Goal: Check status: Check status

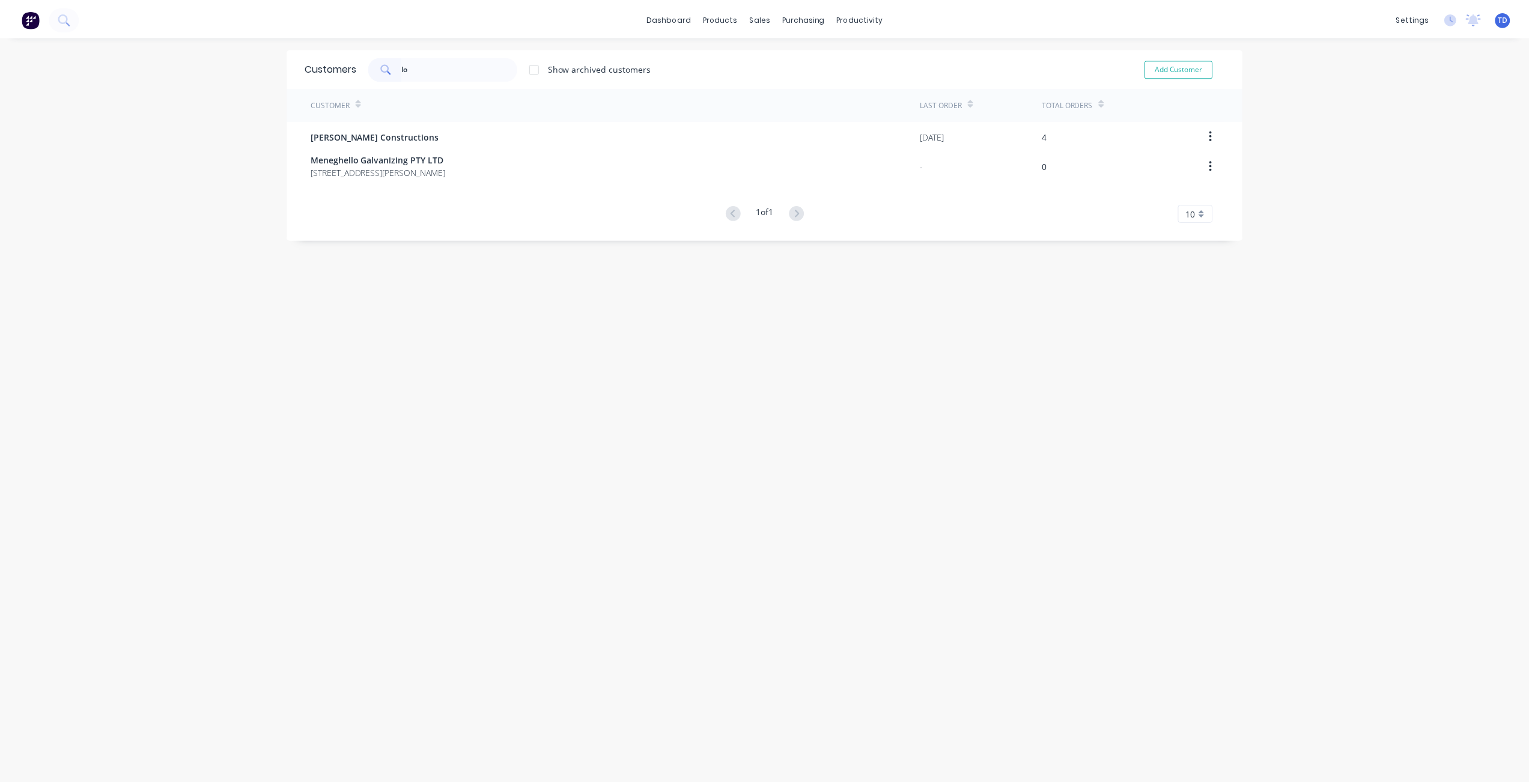
scroll to position [7, 0]
type input "l"
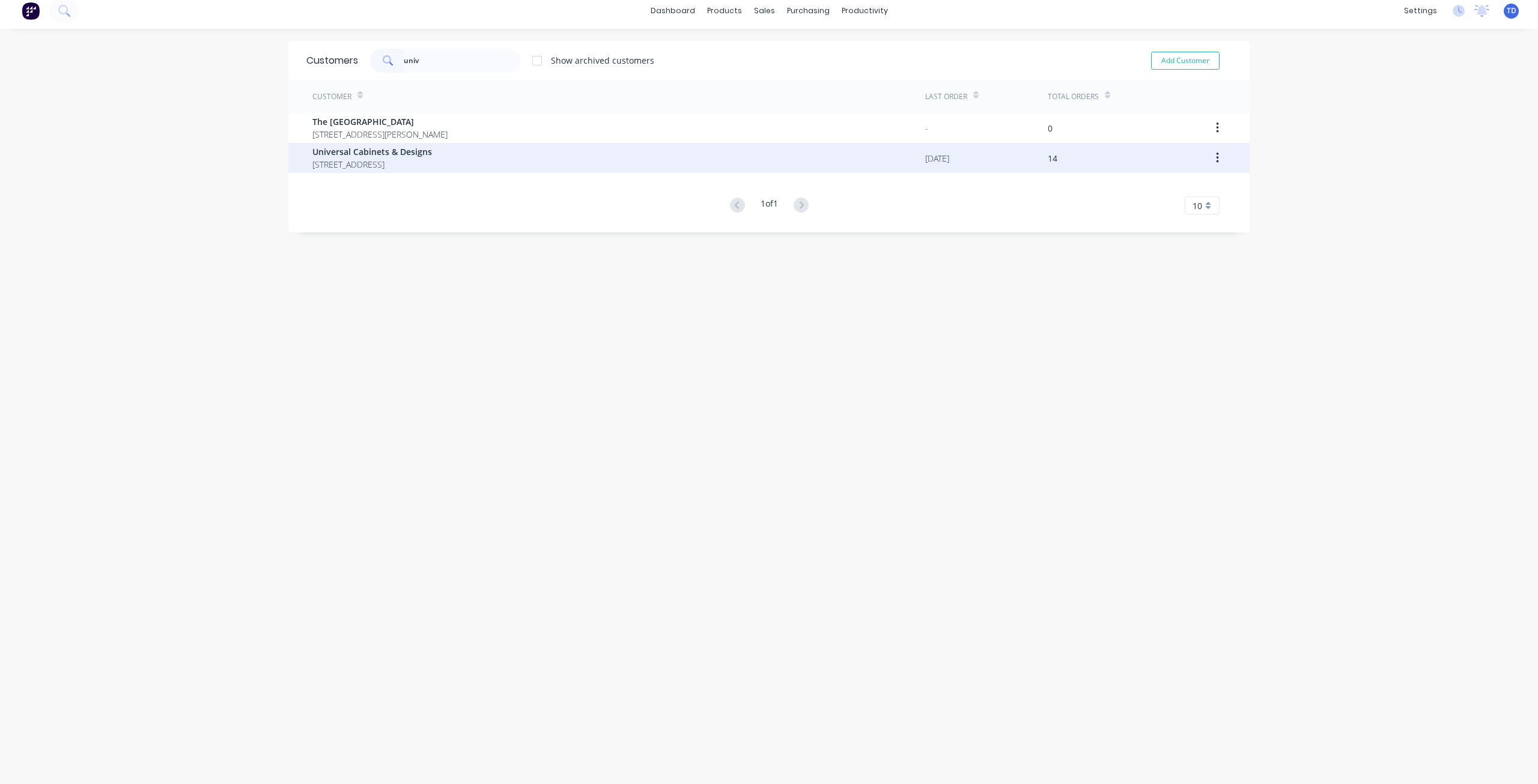
type input "univ"
click at [411, 151] on span "Universal Cabinets & Designs" at bounding box center [372, 152] width 119 height 13
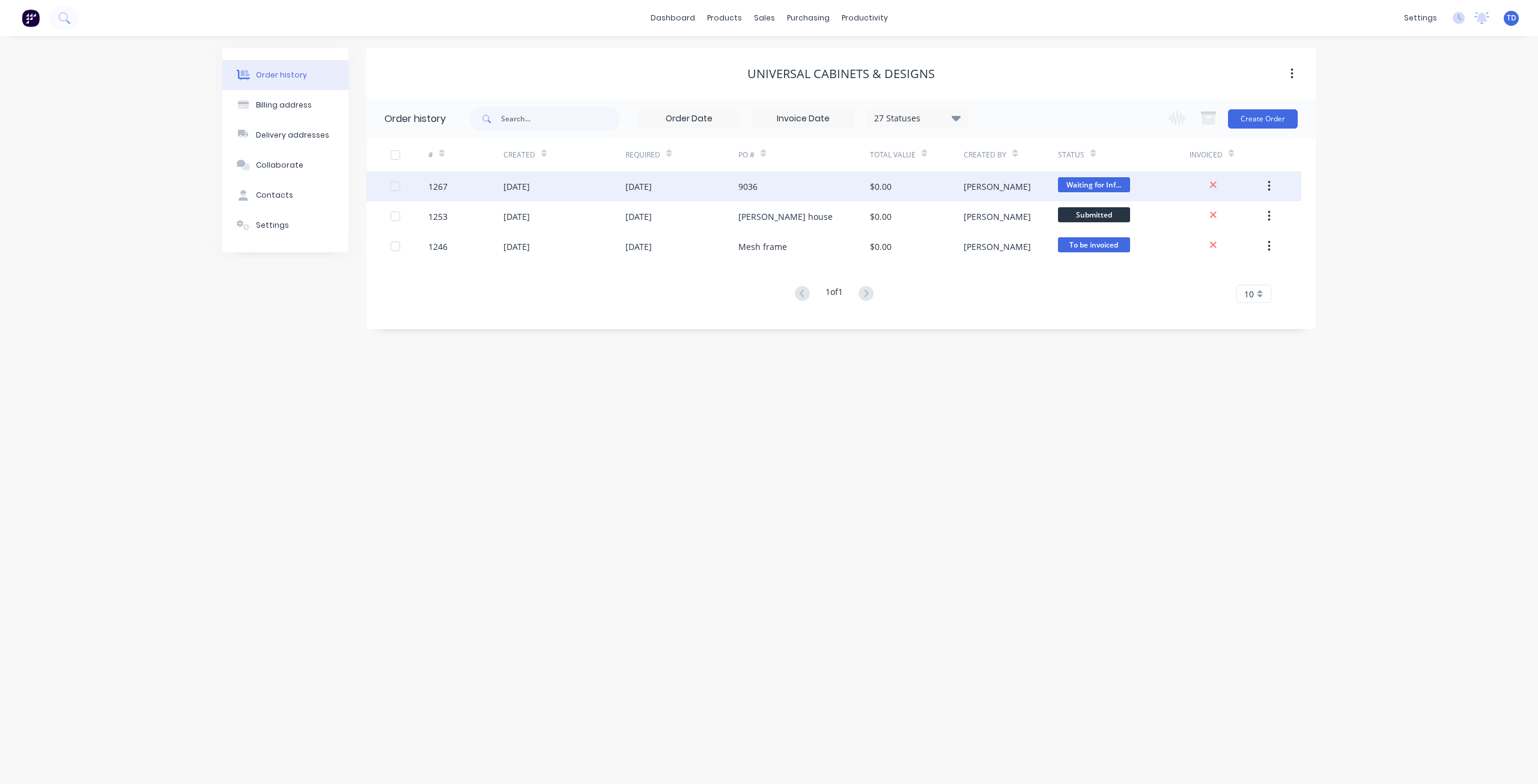
click at [521, 188] on div "[DATE]" at bounding box center [516, 187] width 26 height 13
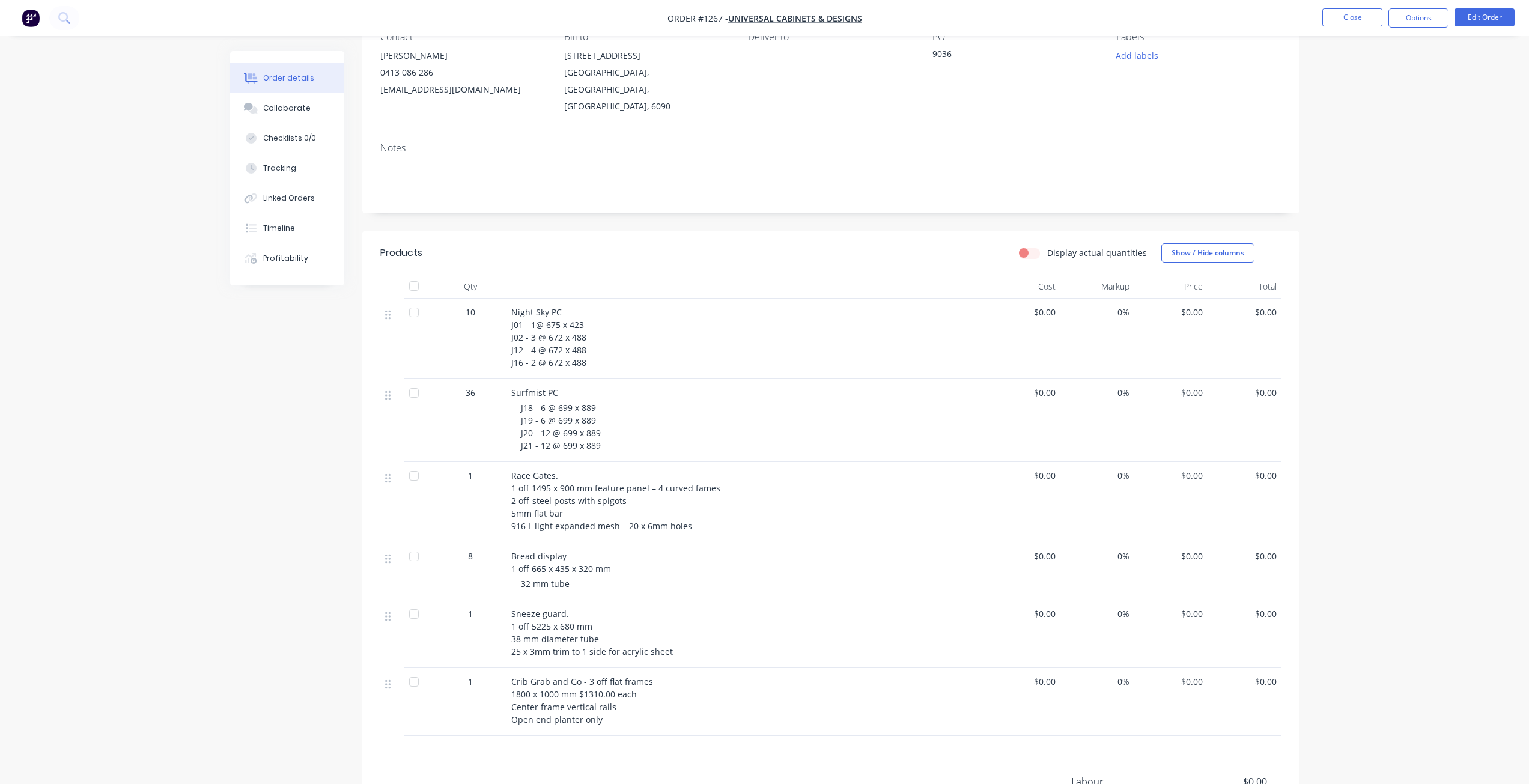
scroll to position [120, 0]
click at [1348, 17] on button "Close" at bounding box center [1352, 17] width 60 height 18
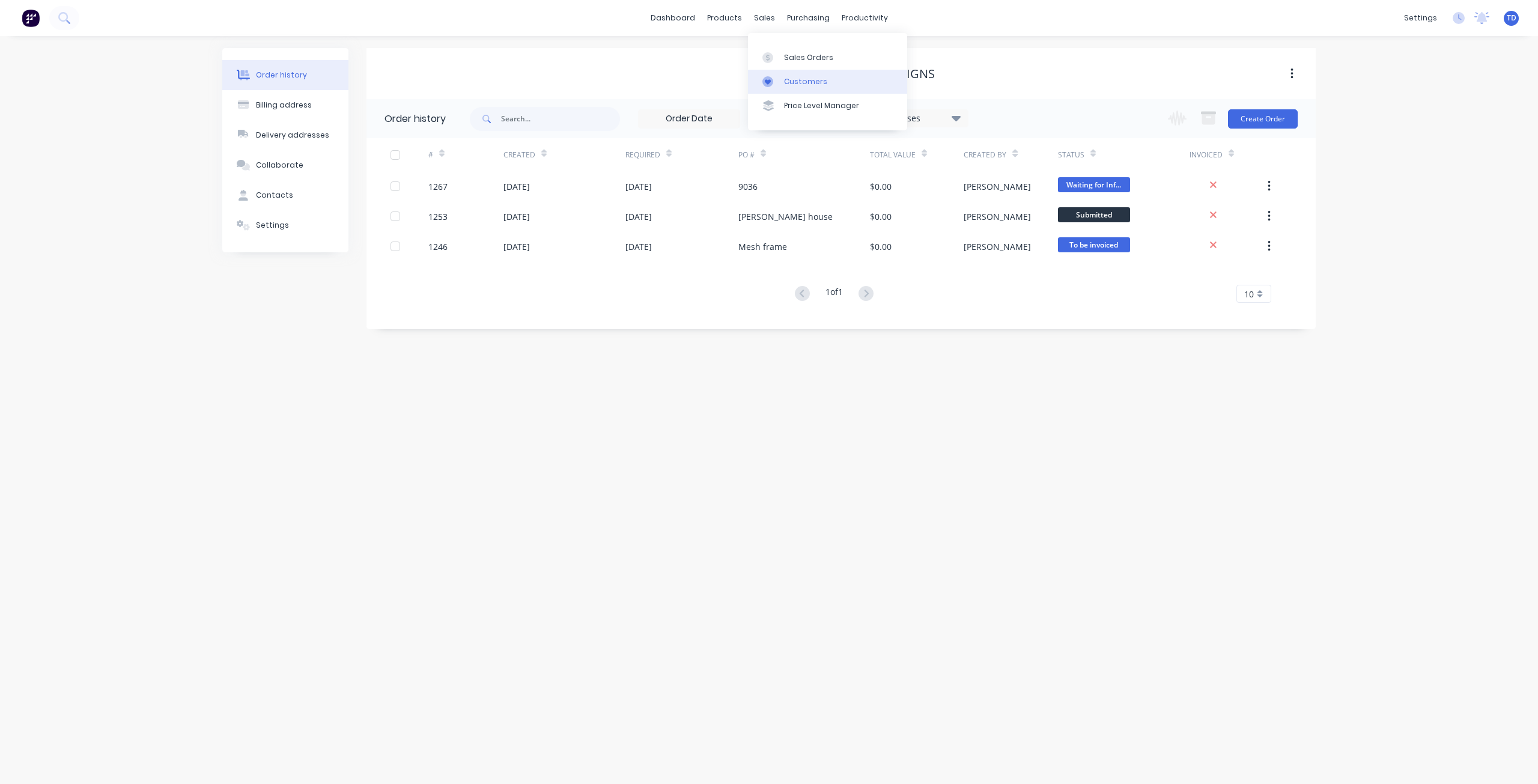
click at [792, 80] on div "Customers" at bounding box center [805, 82] width 43 height 11
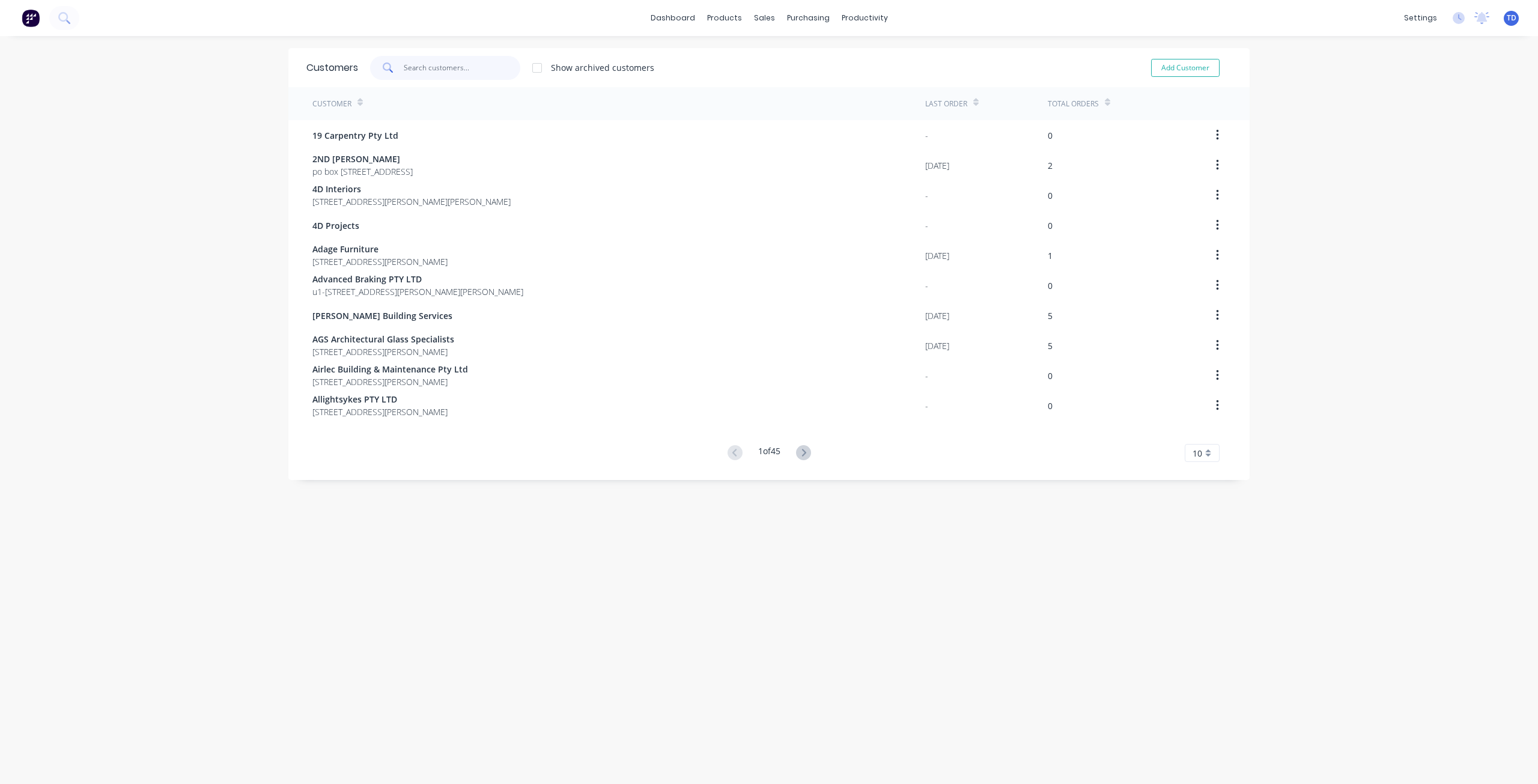
click at [482, 60] on input "text" at bounding box center [462, 68] width 117 height 24
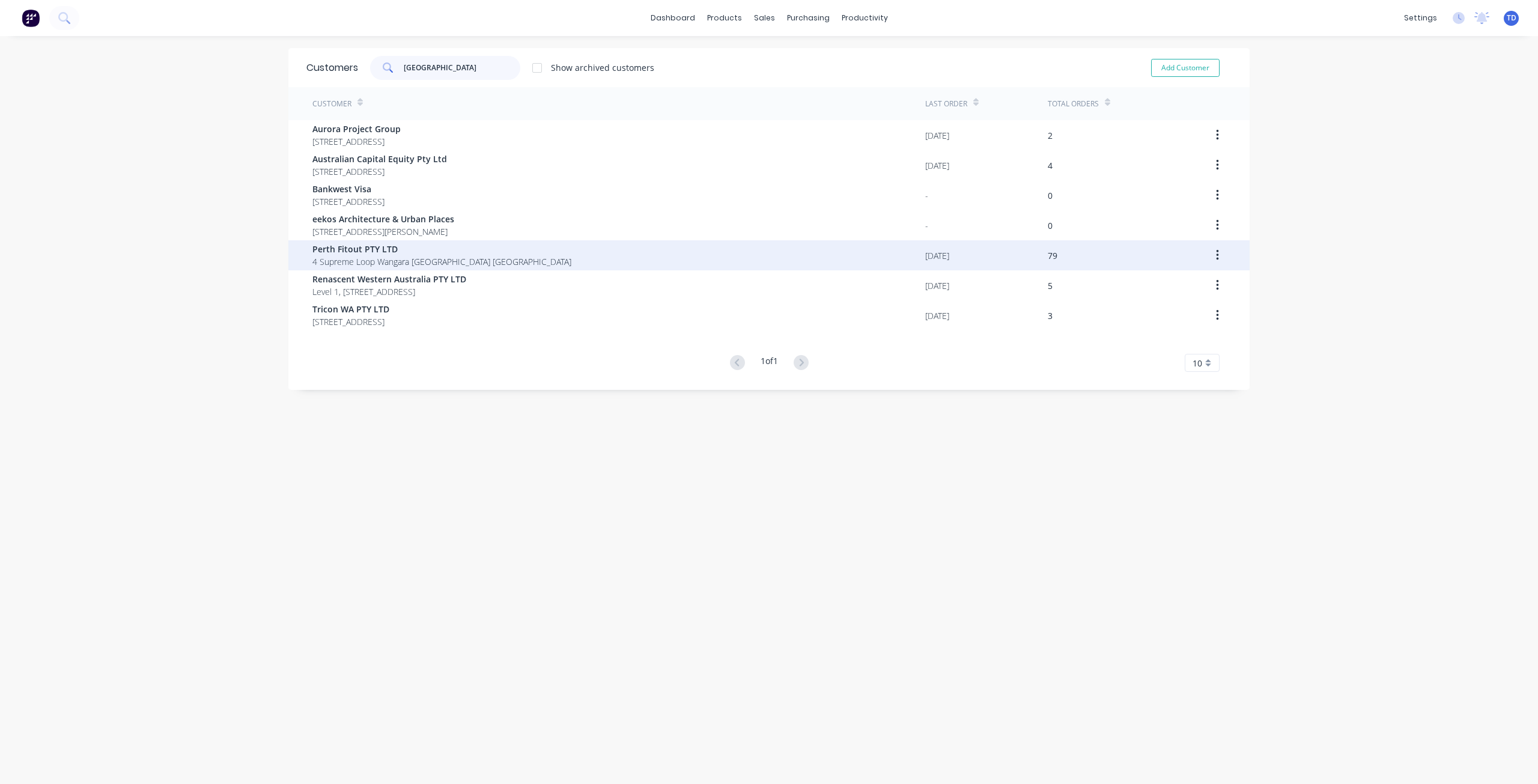
type input "[GEOGRAPHIC_DATA]"
click at [354, 247] on span "Perth Fitout PTY LTD" at bounding box center [442, 249] width 259 height 13
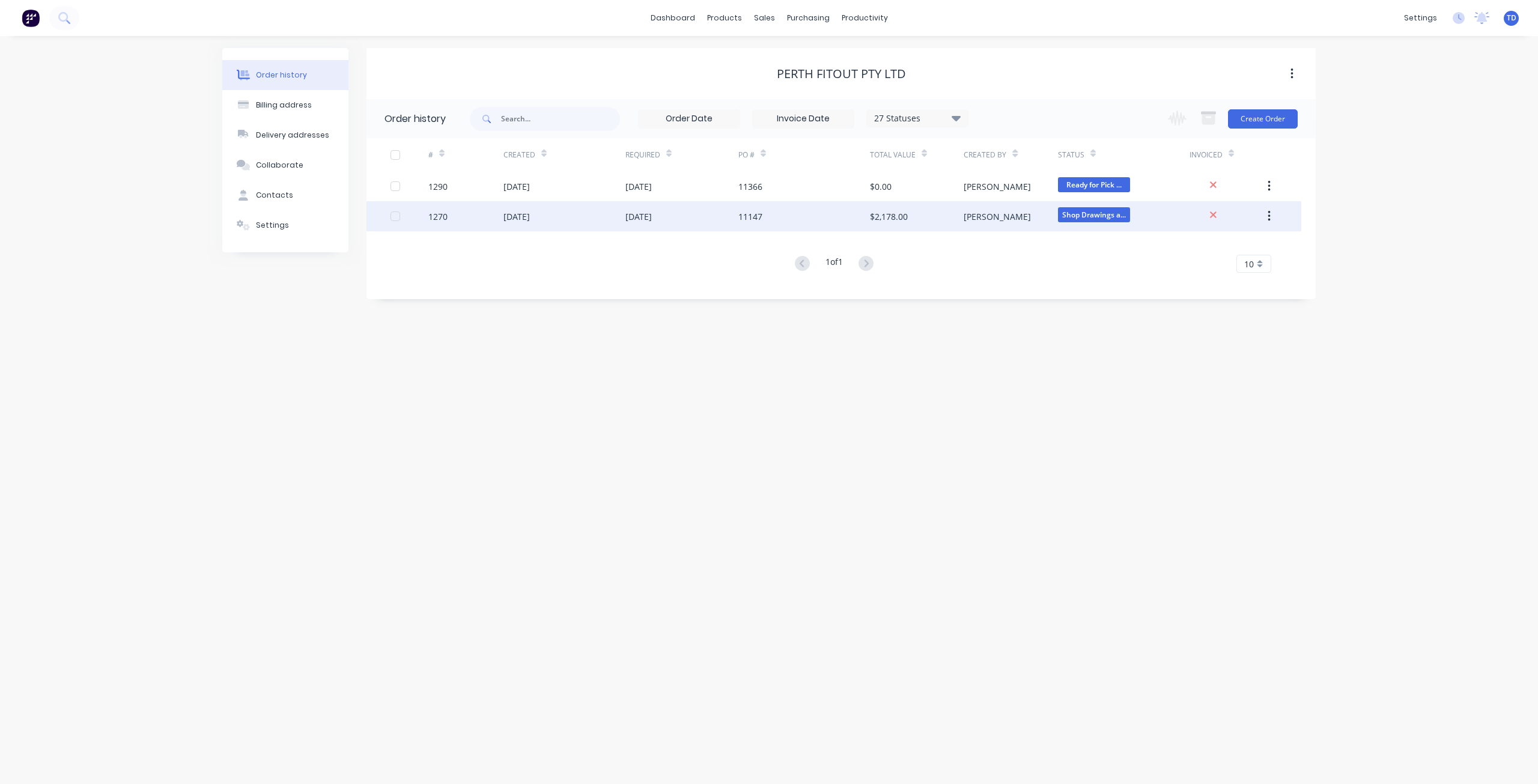
click at [510, 212] on div "[DATE]" at bounding box center [516, 217] width 26 height 13
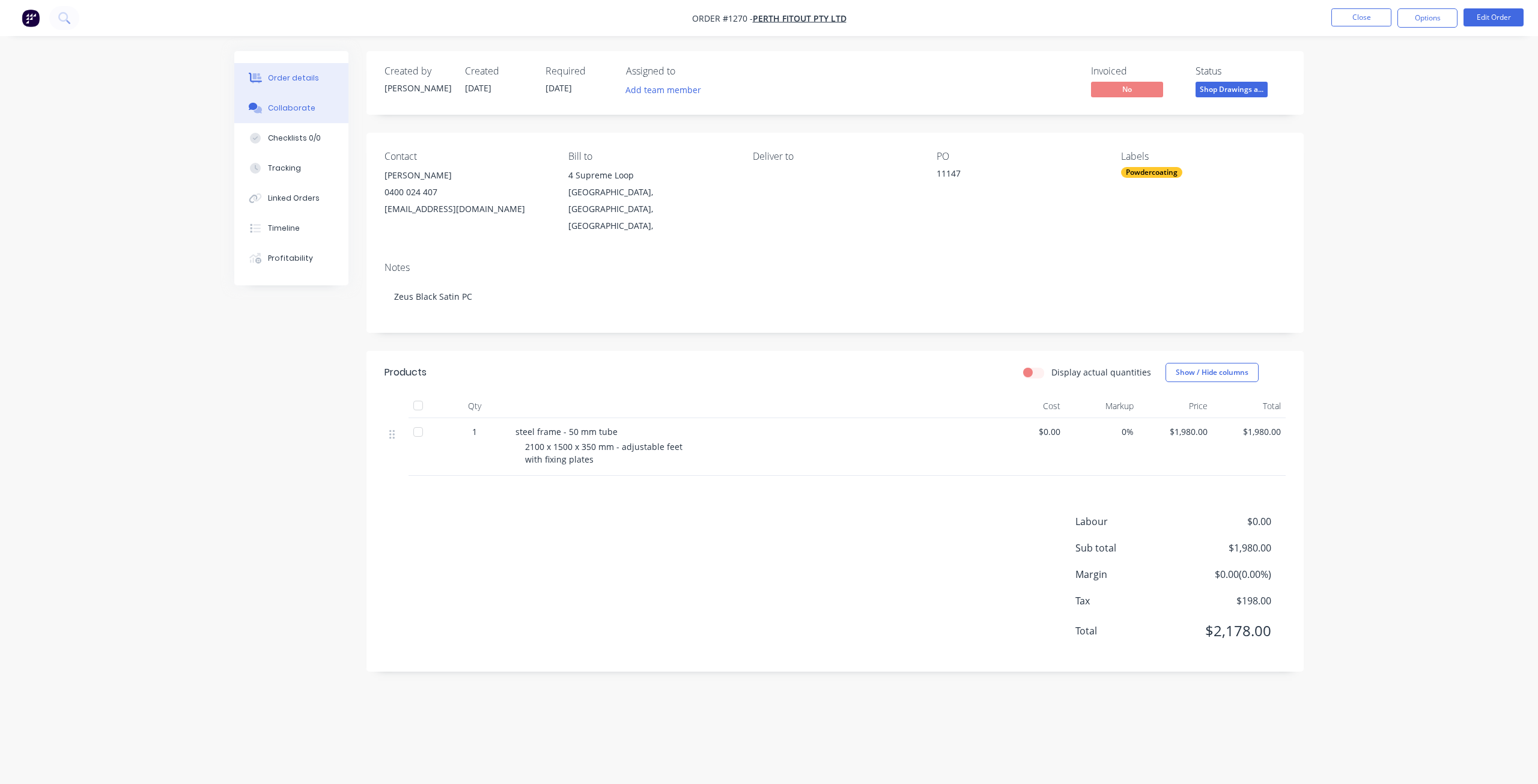
click at [278, 114] on button "Collaborate" at bounding box center [292, 108] width 114 height 30
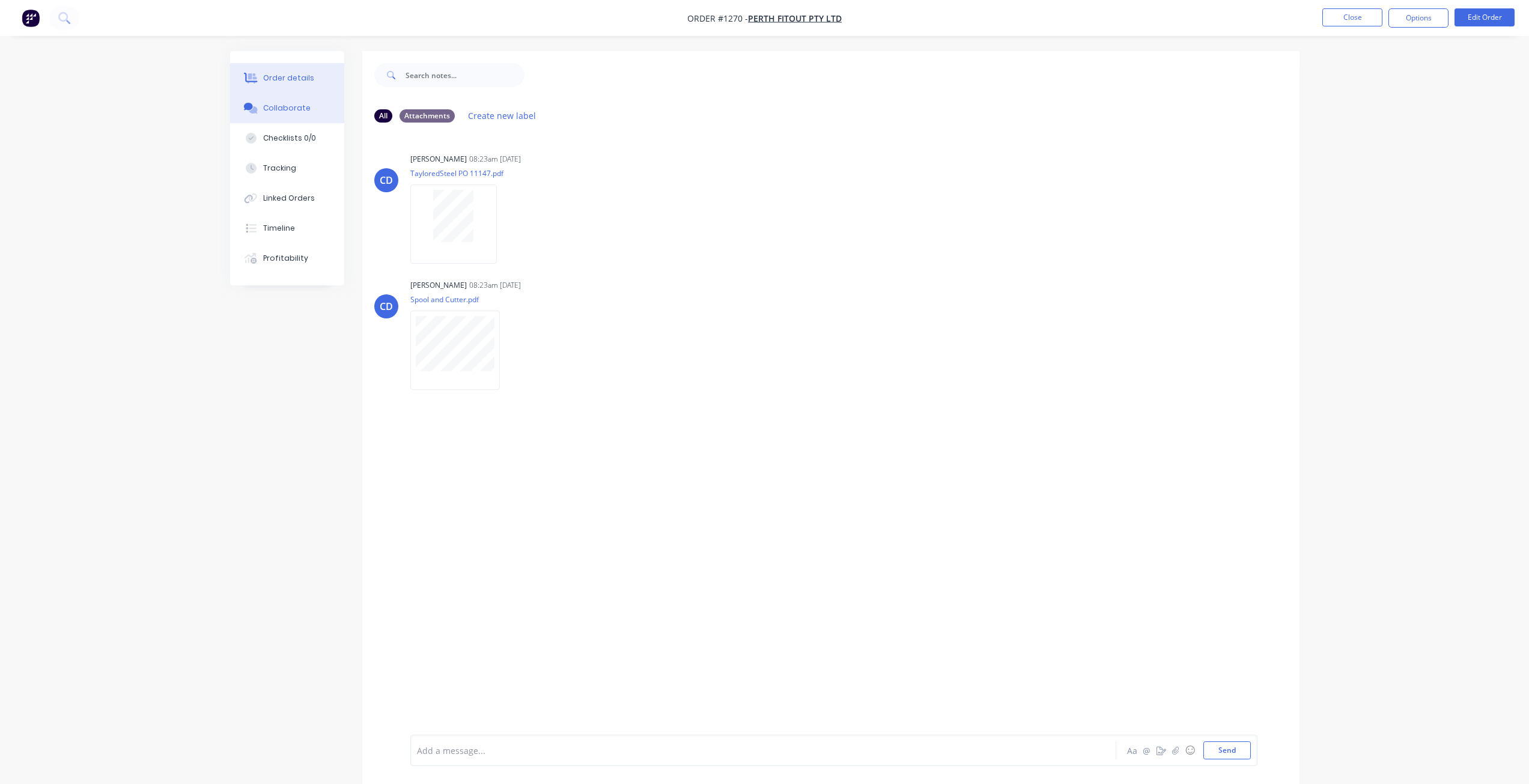
click at [309, 74] on div "Order details" at bounding box center [288, 78] width 51 height 11
